Goal: Task Accomplishment & Management: Use online tool/utility

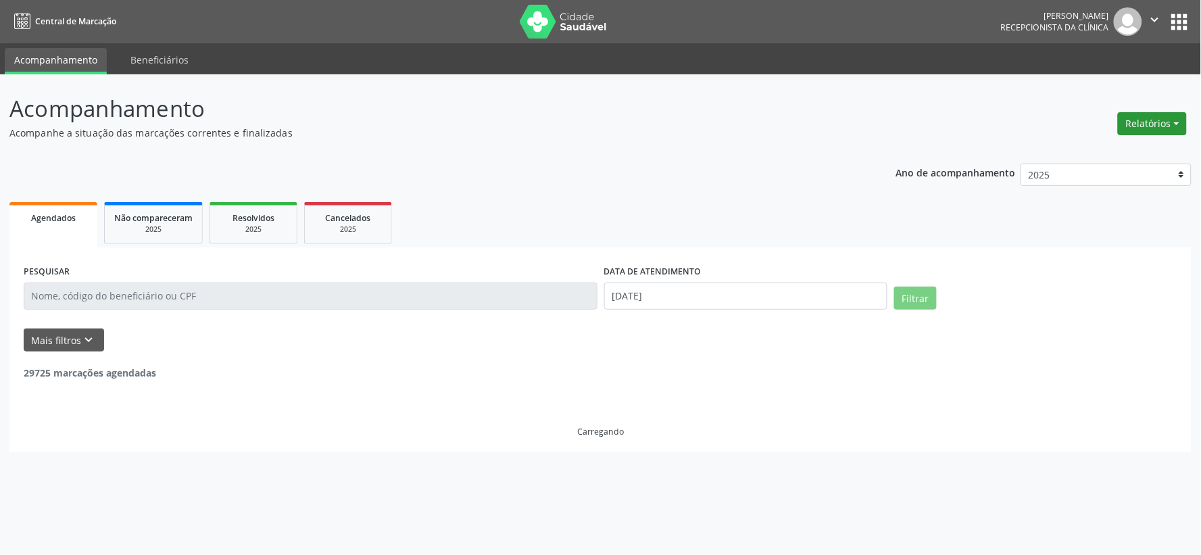
click at [1158, 122] on button "Relatórios" at bounding box center [1152, 123] width 69 height 23
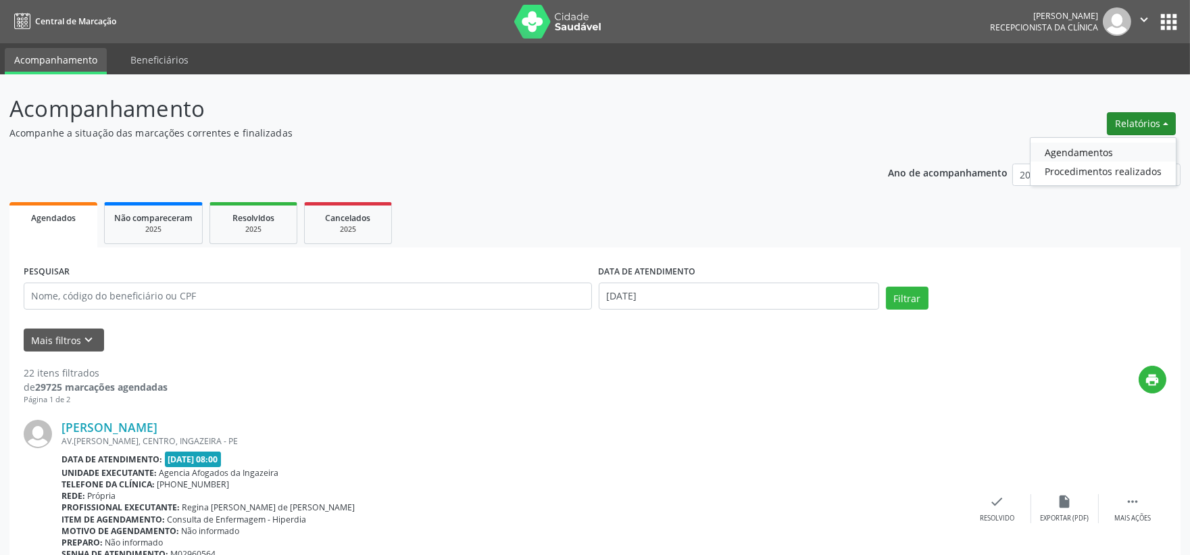
click at [1060, 149] on link "Agendamentos" at bounding box center [1103, 152] width 145 height 19
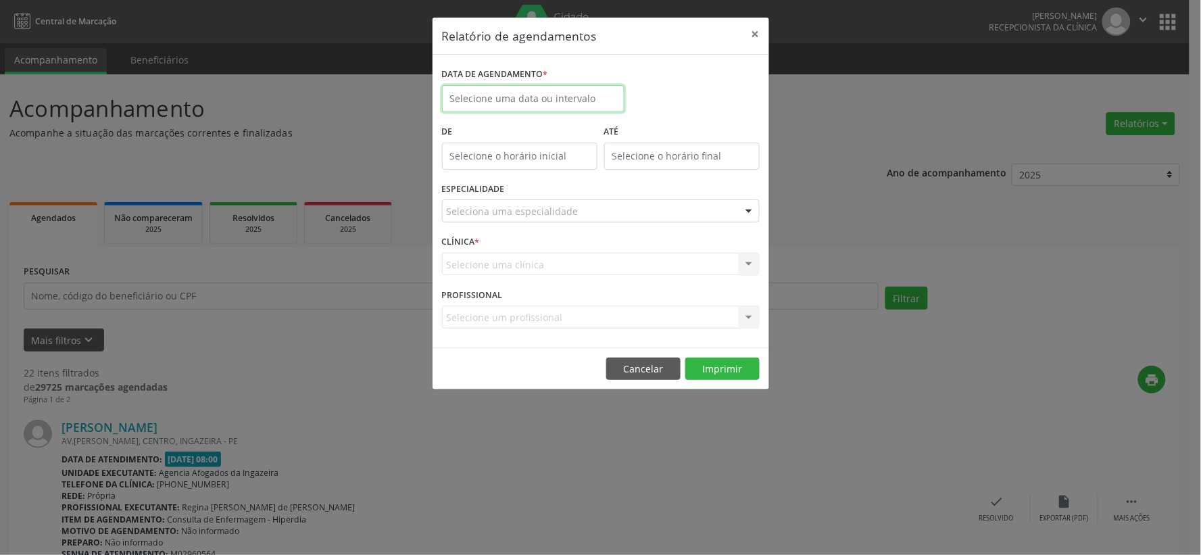
click at [503, 99] on input "text" at bounding box center [533, 98] width 183 height 27
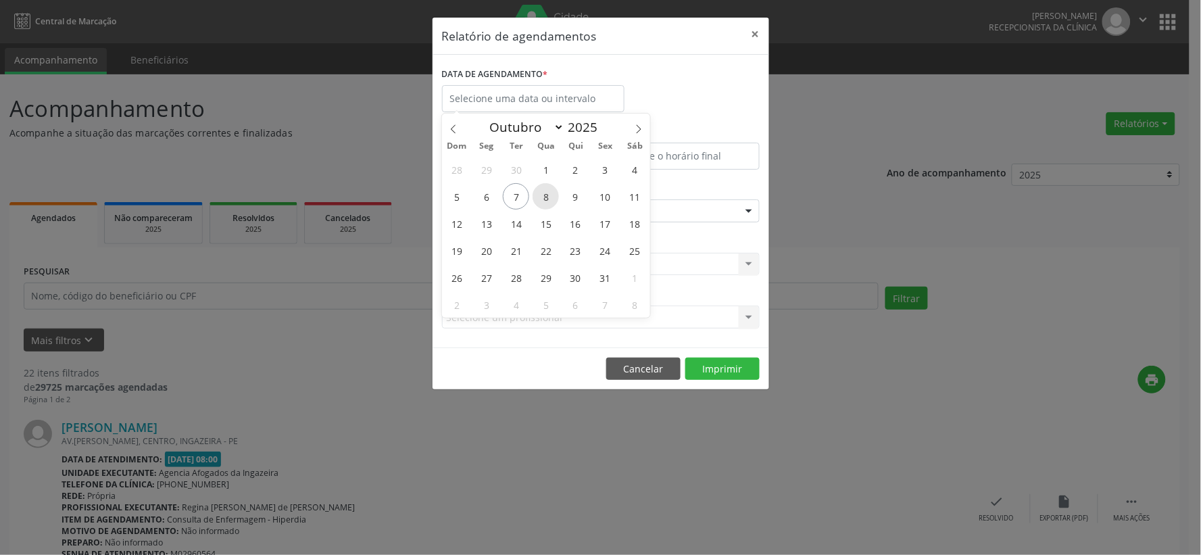
click at [544, 198] on span "8" at bounding box center [546, 196] width 26 height 26
type input "08/10/2025"
click at [544, 198] on span "8" at bounding box center [546, 196] width 26 height 26
click at [544, 198] on div "ESPECIALIDADE Seleciona uma especialidade Todas as especialidades Alergologia A…" at bounding box center [601, 205] width 324 height 53
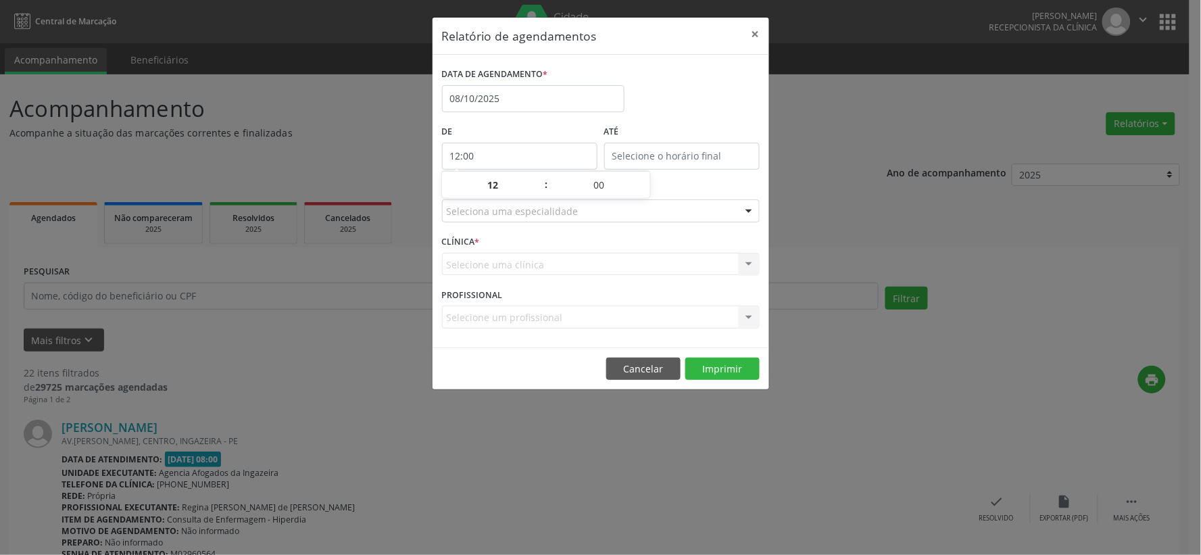
click at [522, 159] on input "12:00" at bounding box center [519, 156] width 155 height 27
click at [539, 192] on span at bounding box center [539, 192] width 9 height 14
type input "11:00"
type input "11"
click at [539, 192] on span at bounding box center [539, 192] width 9 height 14
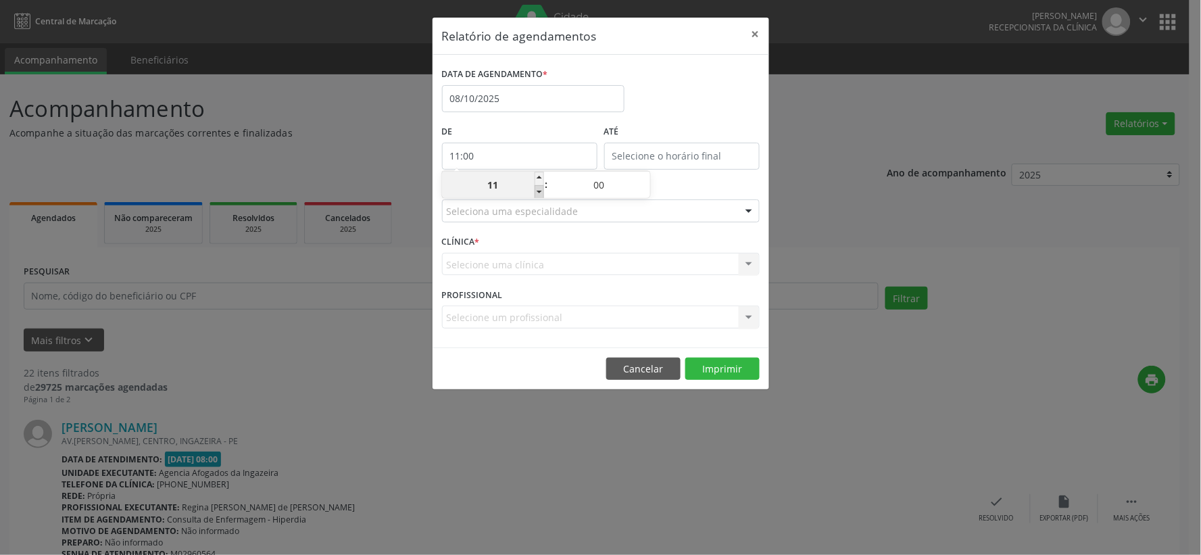
type input "10:00"
type input "10"
click at [539, 192] on span at bounding box center [539, 192] width 9 height 14
type input "09:00"
type input "09"
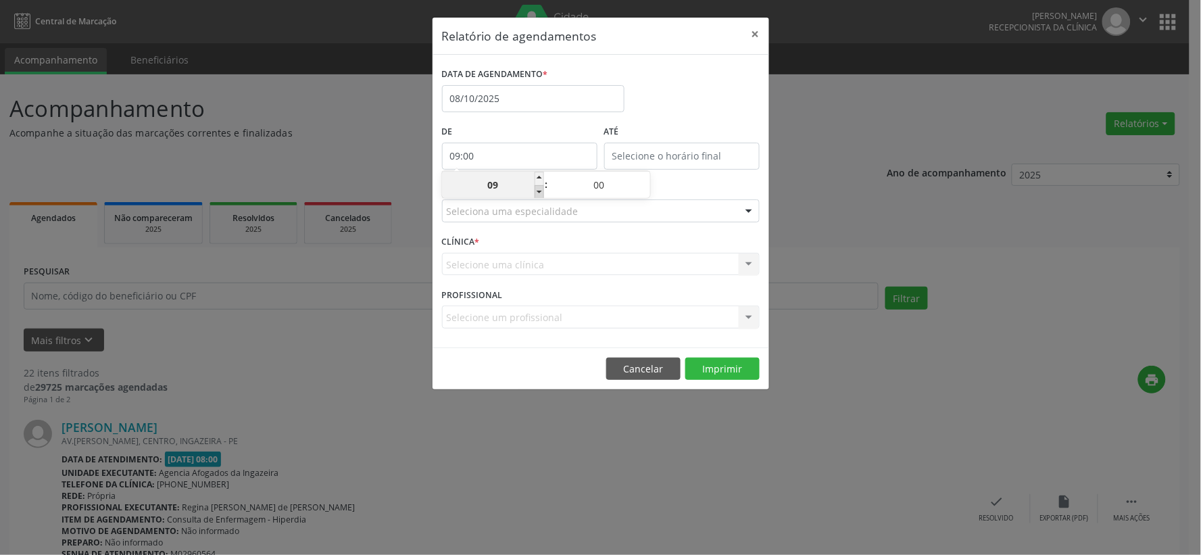
click at [539, 192] on span at bounding box center [539, 192] width 9 height 14
type input "08:00"
type input "08"
click at [683, 156] on input "12:00" at bounding box center [681, 156] width 155 height 27
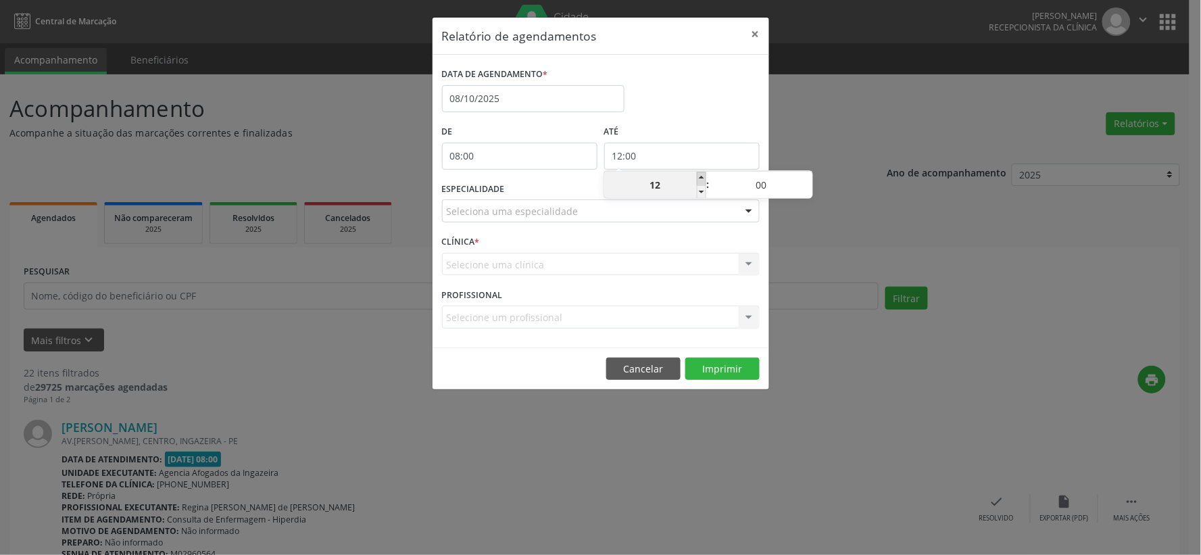
click at [701, 176] on span at bounding box center [701, 179] width 9 height 14
type input "13:00"
type input "13"
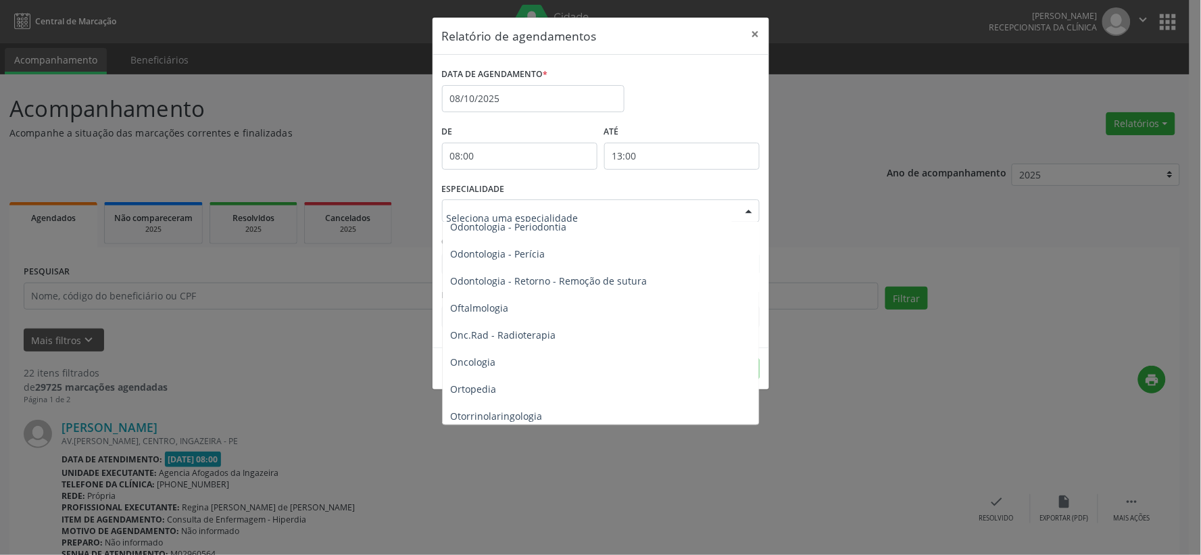
scroll to position [1952, 0]
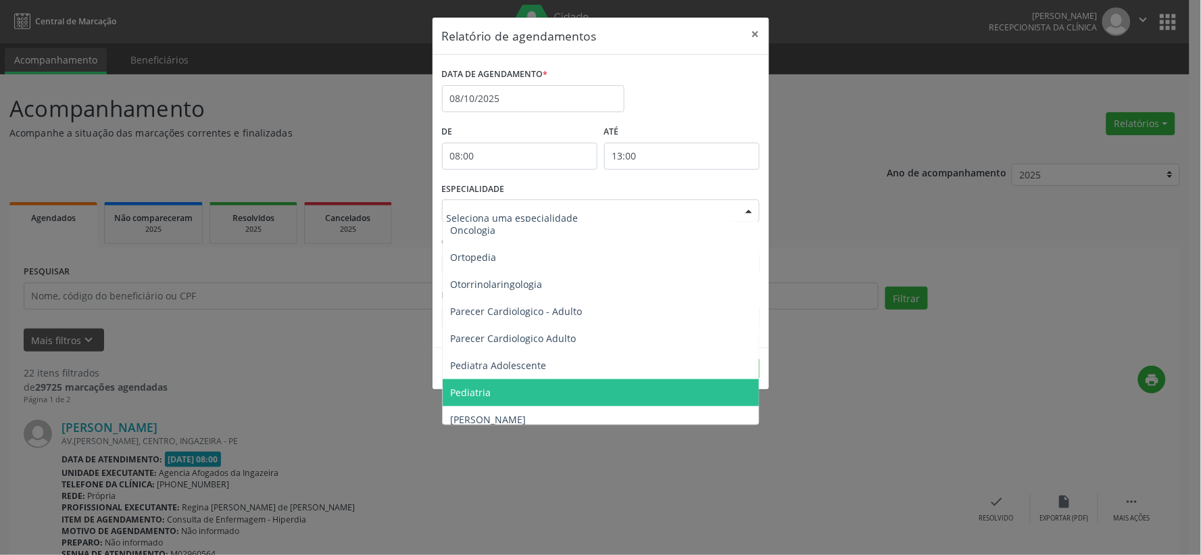
click at [499, 389] on span "Pediatria" at bounding box center [602, 392] width 318 height 27
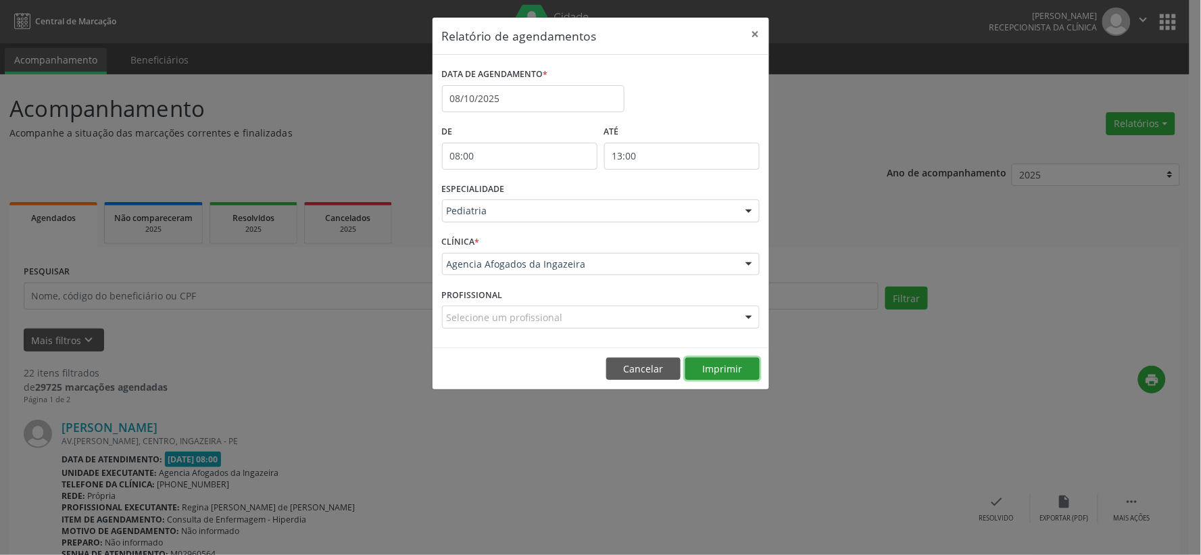
click at [726, 375] on button "Imprimir" at bounding box center [722, 369] width 74 height 23
